Goal: Information Seeking & Learning: Learn about a topic

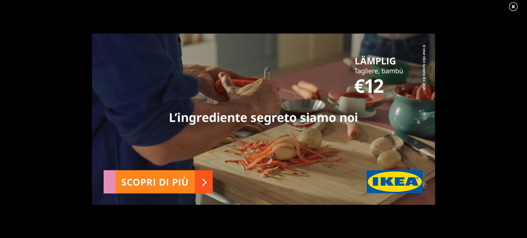
click at [514, 7] on link at bounding box center [516, 7] width 17 height 10
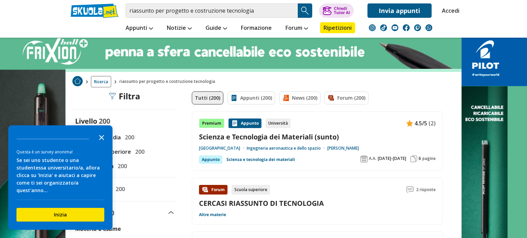
click at [102, 140] on polygon "Close the survey" at bounding box center [101, 137] width 5 height 5
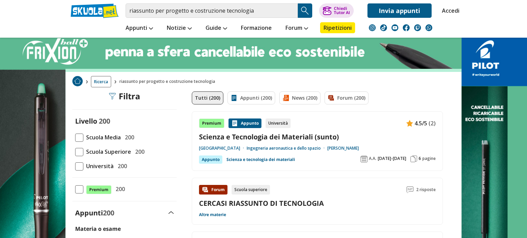
click at [81, 134] on span at bounding box center [79, 138] width 8 height 8
click at [75, 137] on input "Scuola Media 200" at bounding box center [75, 137] width 0 height 0
click at [81, 134] on span at bounding box center [79, 138] width 8 height 8
click at [75, 137] on input "Scuola Media 200" at bounding box center [75, 137] width 0 height 0
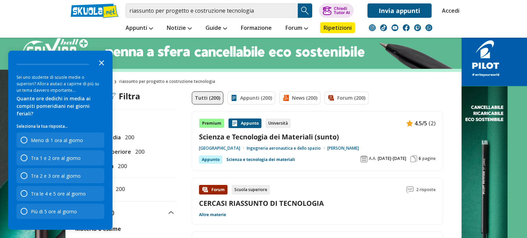
click at [98, 69] on icon "Close the survey" at bounding box center [102, 63] width 14 height 14
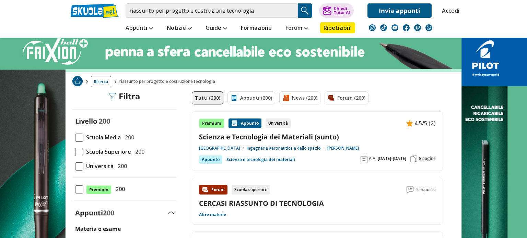
click at [304, 10] on img "Search Button" at bounding box center [305, 10] width 10 height 10
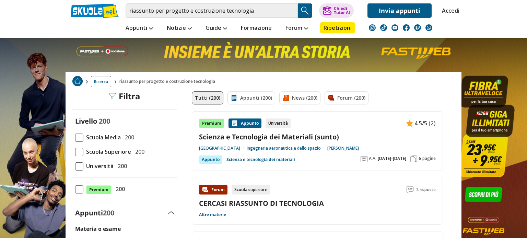
click at [243, 123] on div "Appunto" at bounding box center [244, 124] width 33 height 10
